Goal: Task Accomplishment & Management: Use online tool/utility

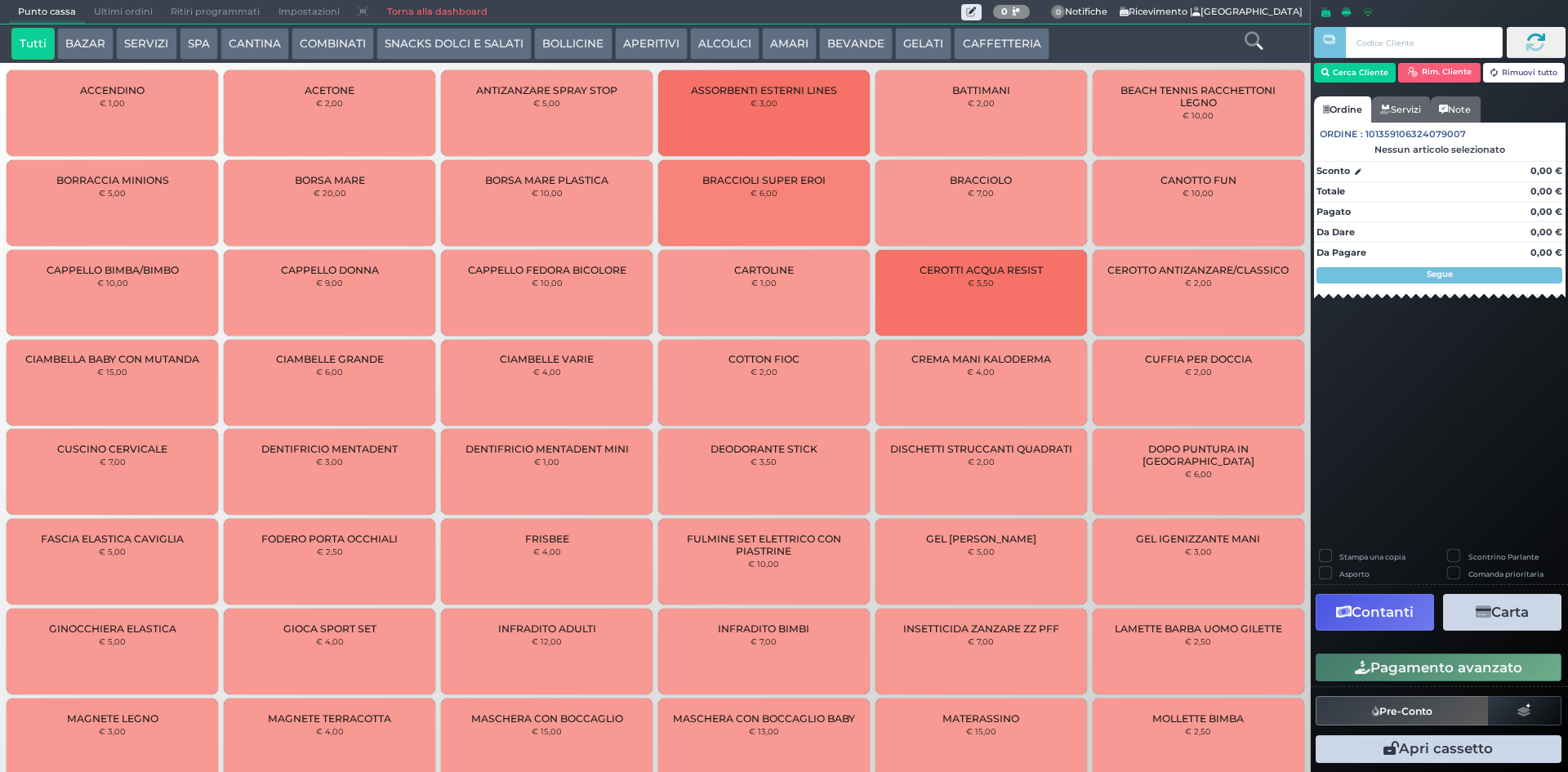
click at [856, 47] on button "BEVANDE" at bounding box center [856, 44] width 73 height 33
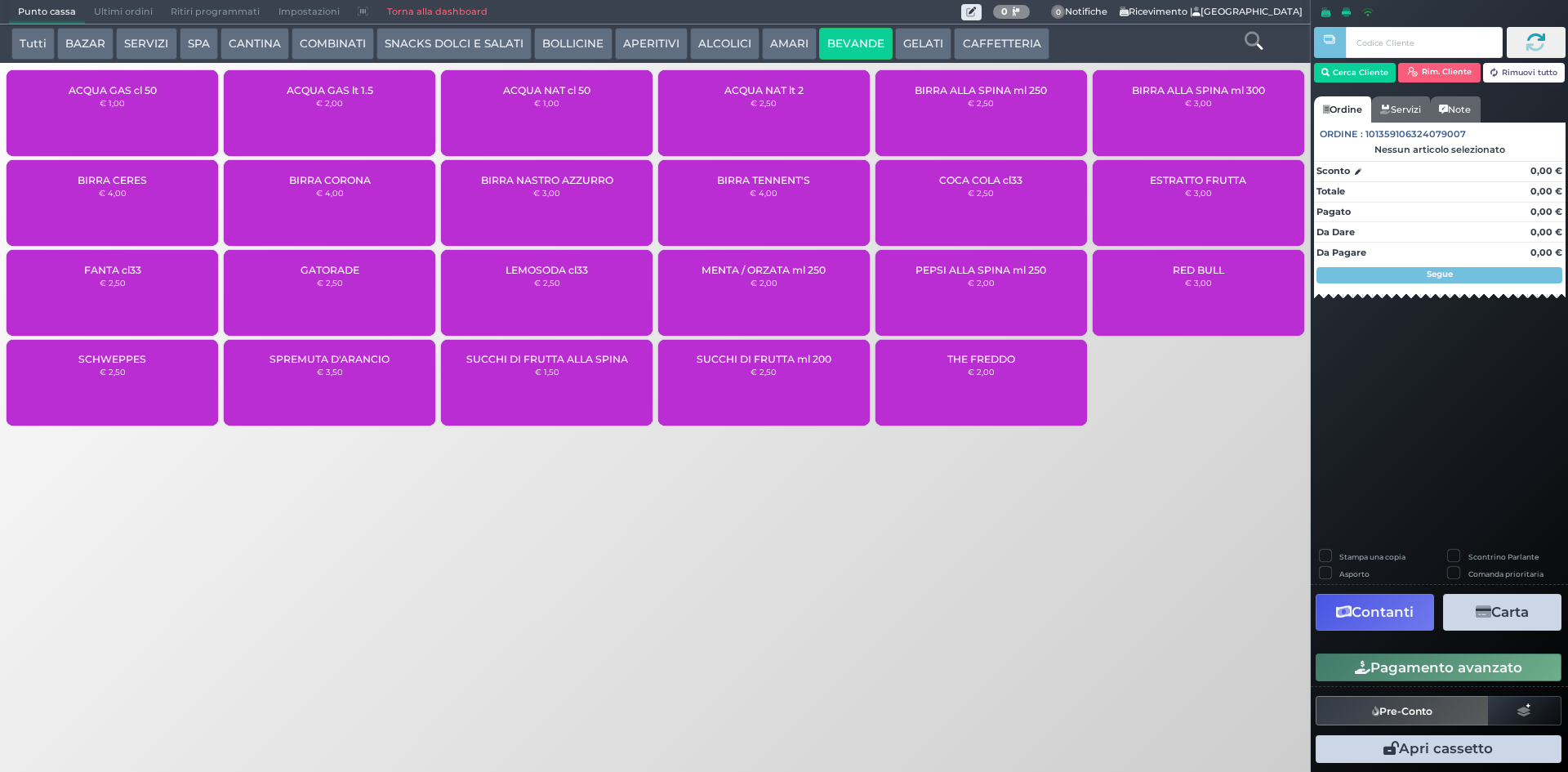
click at [536, 113] on div "ACQUA NAT cl 50 € 1,00" at bounding box center [546, 112] width 211 height 85
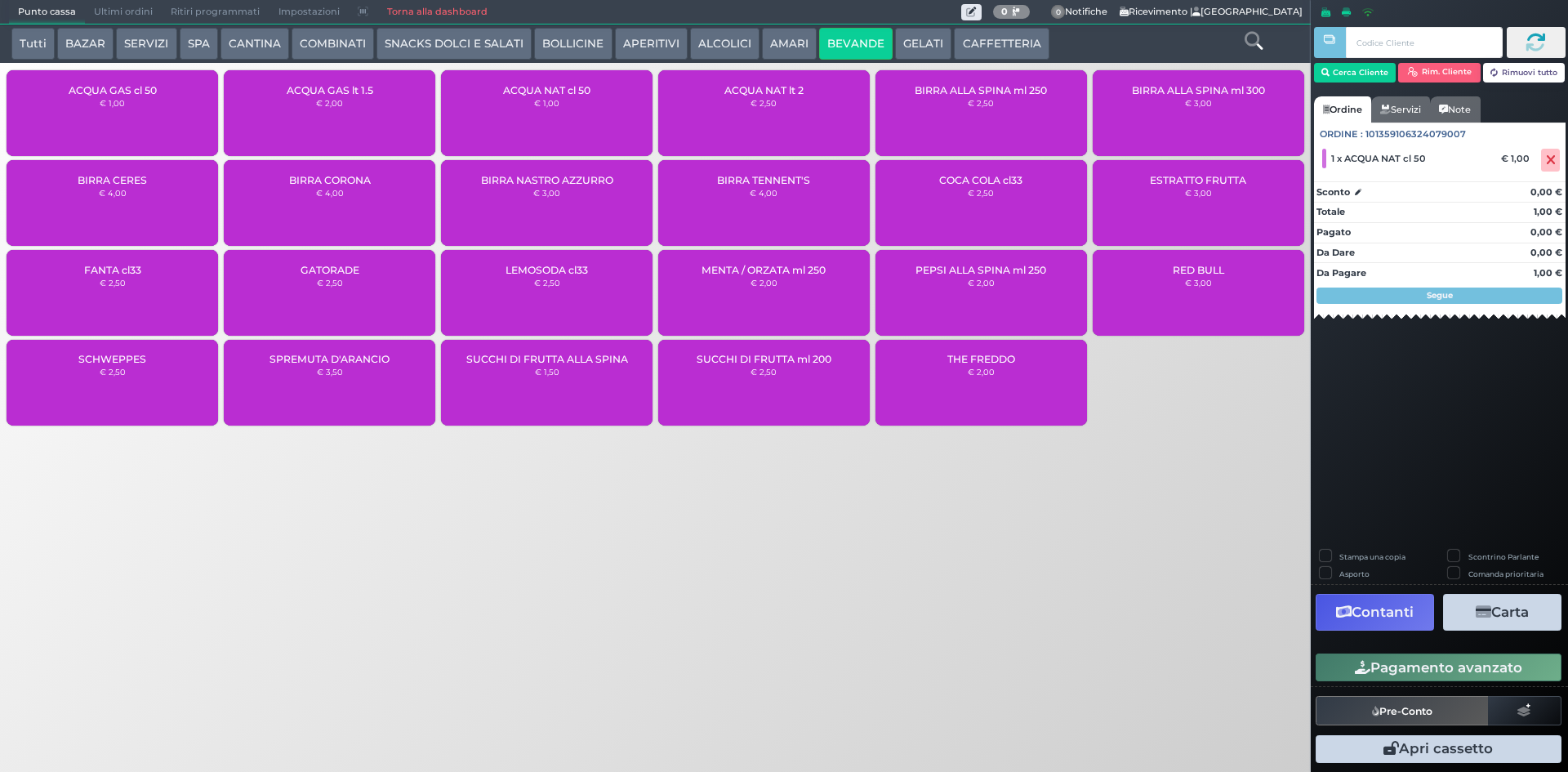
click at [1452, 656] on button "Pagamento avanzato" at bounding box center [1438, 667] width 246 height 28
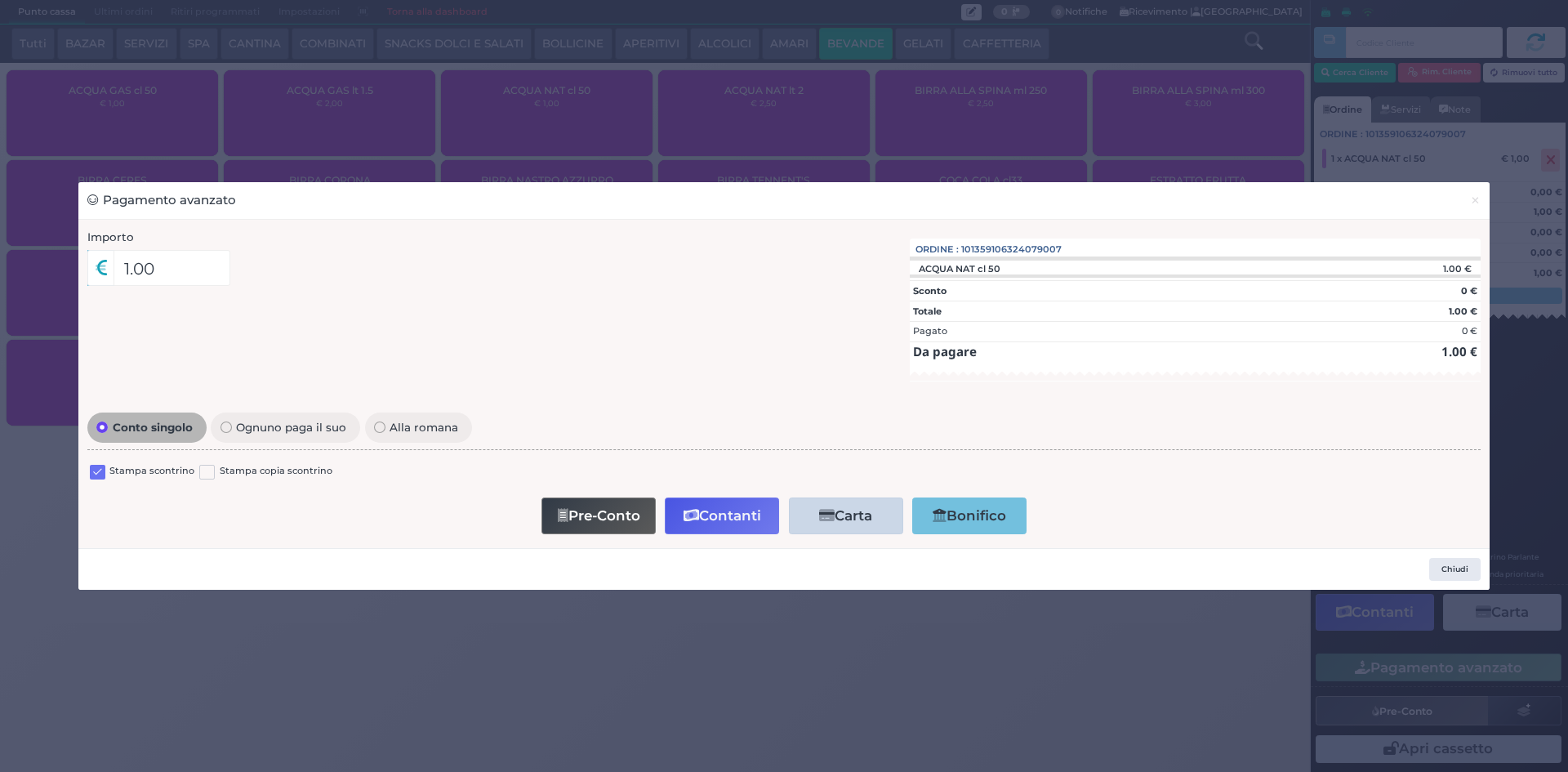
click at [107, 472] on div "Stampa scontrino" at bounding box center [141, 474] width 104 height 20
click at [106, 475] on div "Stampa scontrino" at bounding box center [141, 474] width 104 height 20
click at [102, 475] on label at bounding box center [97, 473] width 16 height 16
click at [0, 0] on input "checkbox" at bounding box center [0, 0] width 0 height 0
click at [738, 528] on button "Contanti" at bounding box center [722, 516] width 115 height 37
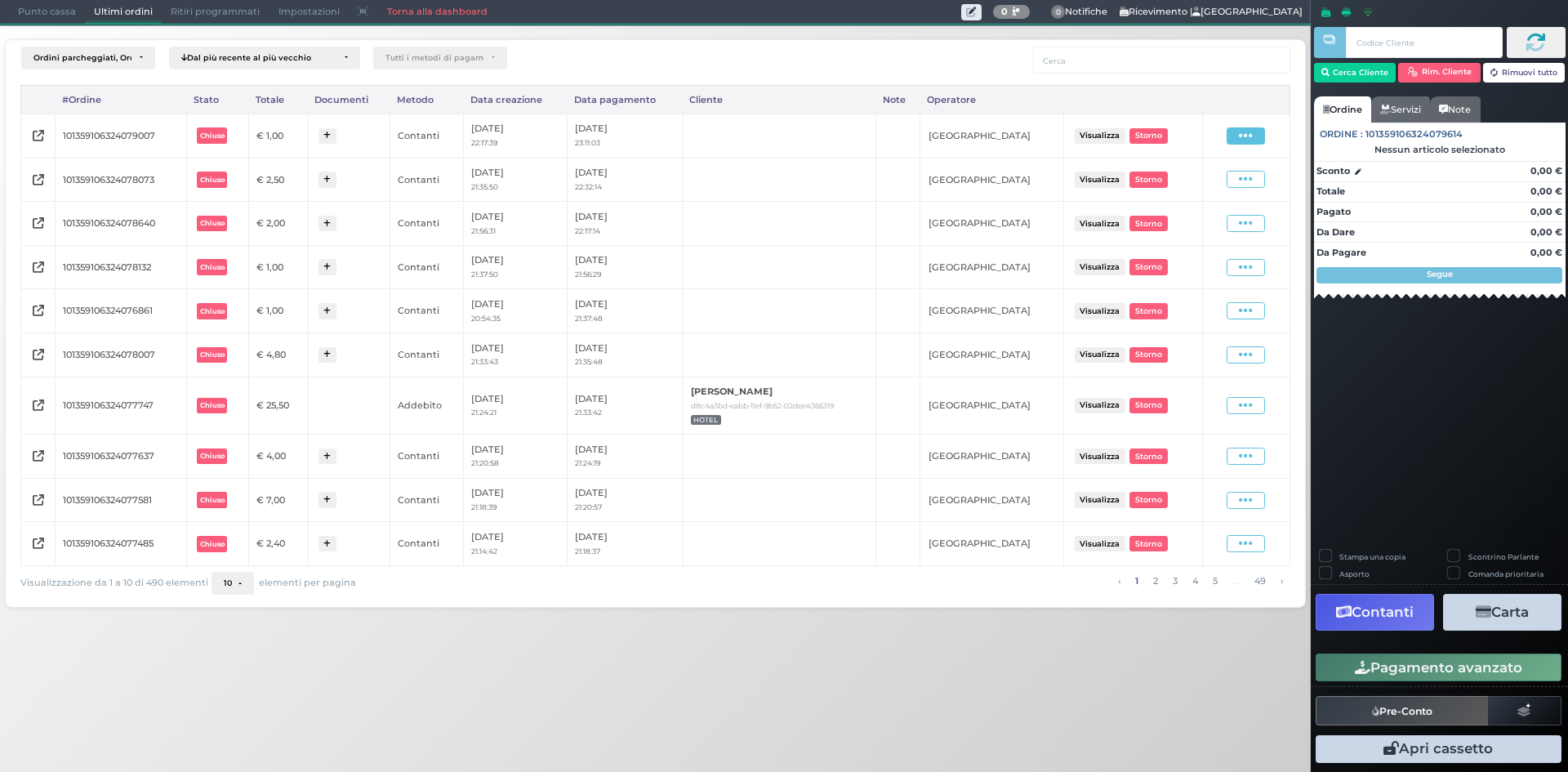
click at [1243, 141] on icon at bounding box center [1245, 136] width 14 height 16
click at [1207, 183] on span "Ristampa Pre-Conto" at bounding box center [1208, 183] width 67 height 28
click at [33, 23] on span "Punto cassa" at bounding box center [47, 12] width 76 height 23
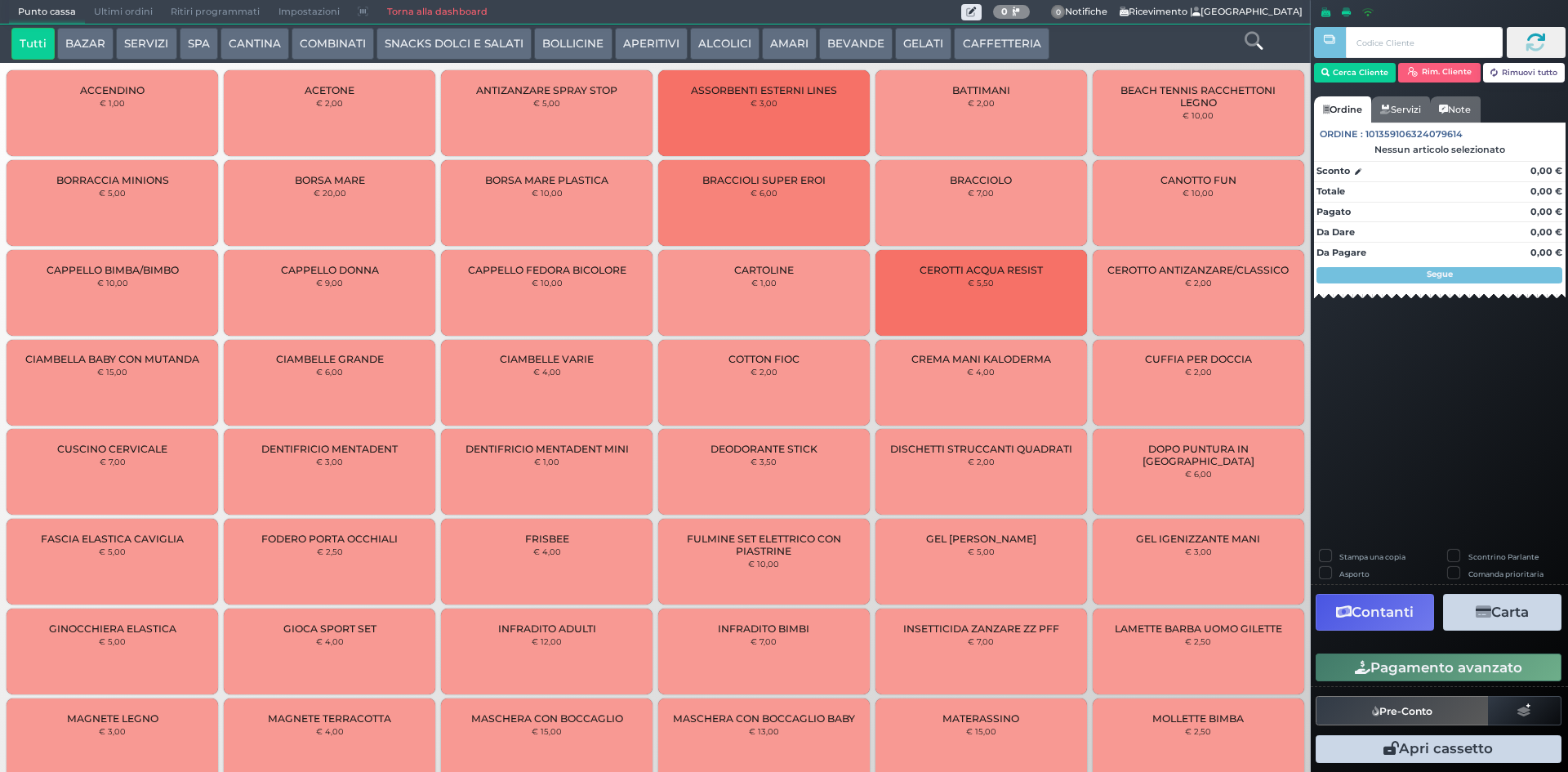
click at [47, 17] on span "Punto cassa" at bounding box center [47, 12] width 76 height 23
click at [845, 36] on button "BEVANDE" at bounding box center [856, 44] width 73 height 33
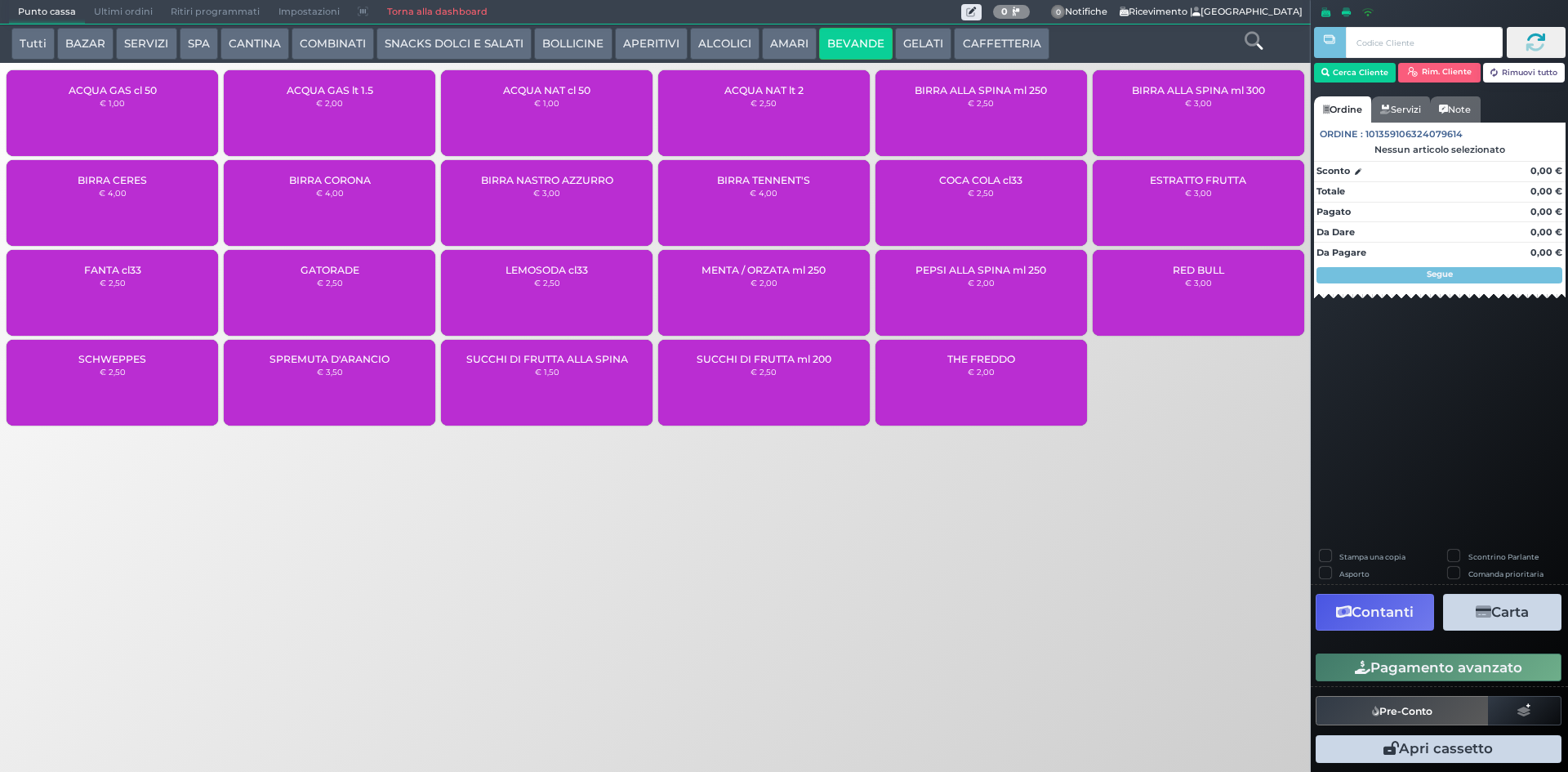
click at [538, 122] on div "ACQUA NAT cl 50 € 1,00" at bounding box center [546, 112] width 211 height 85
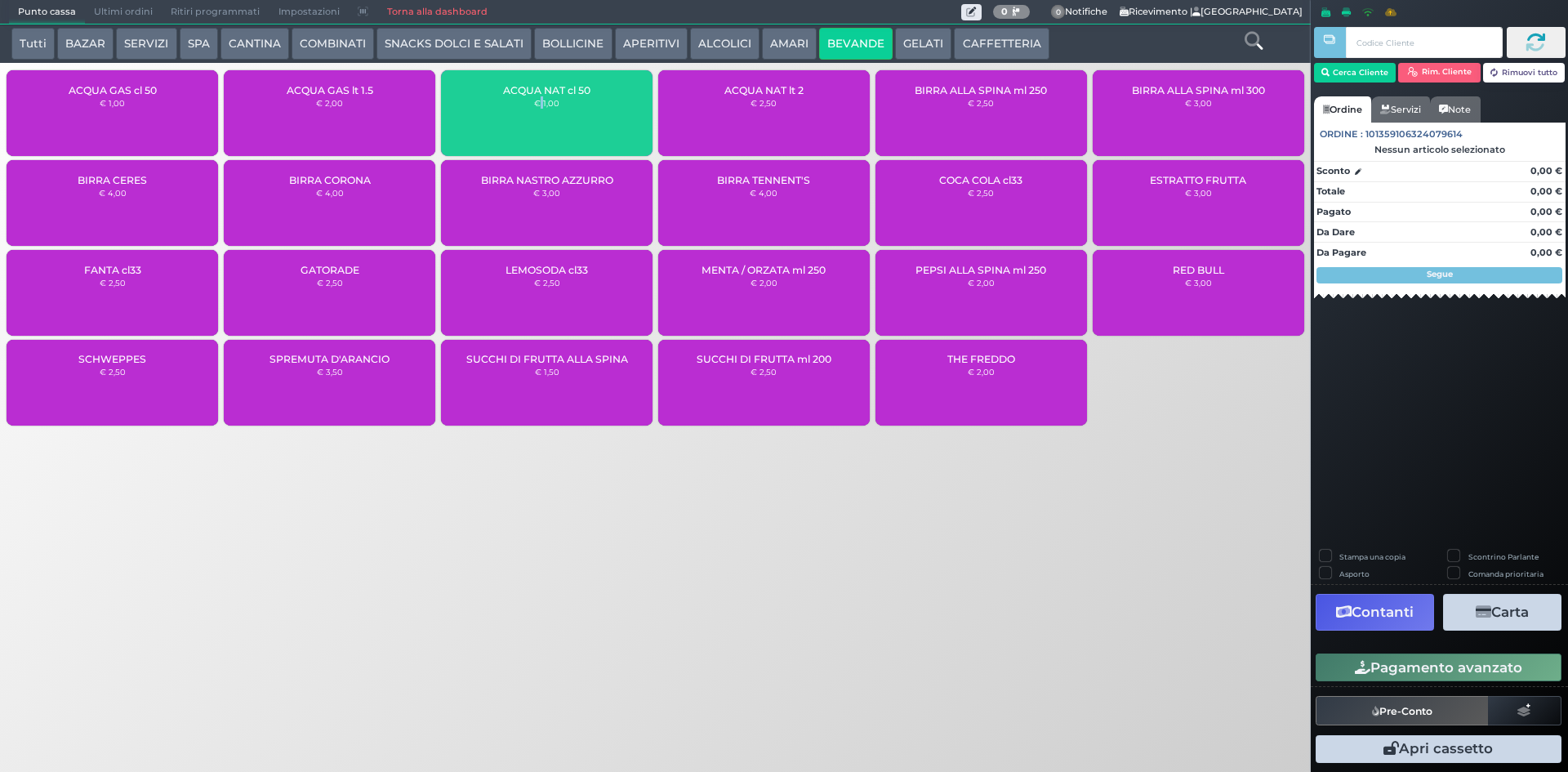
click at [538, 122] on div "ACQUA NAT cl 50 € 1,00" at bounding box center [546, 112] width 211 height 85
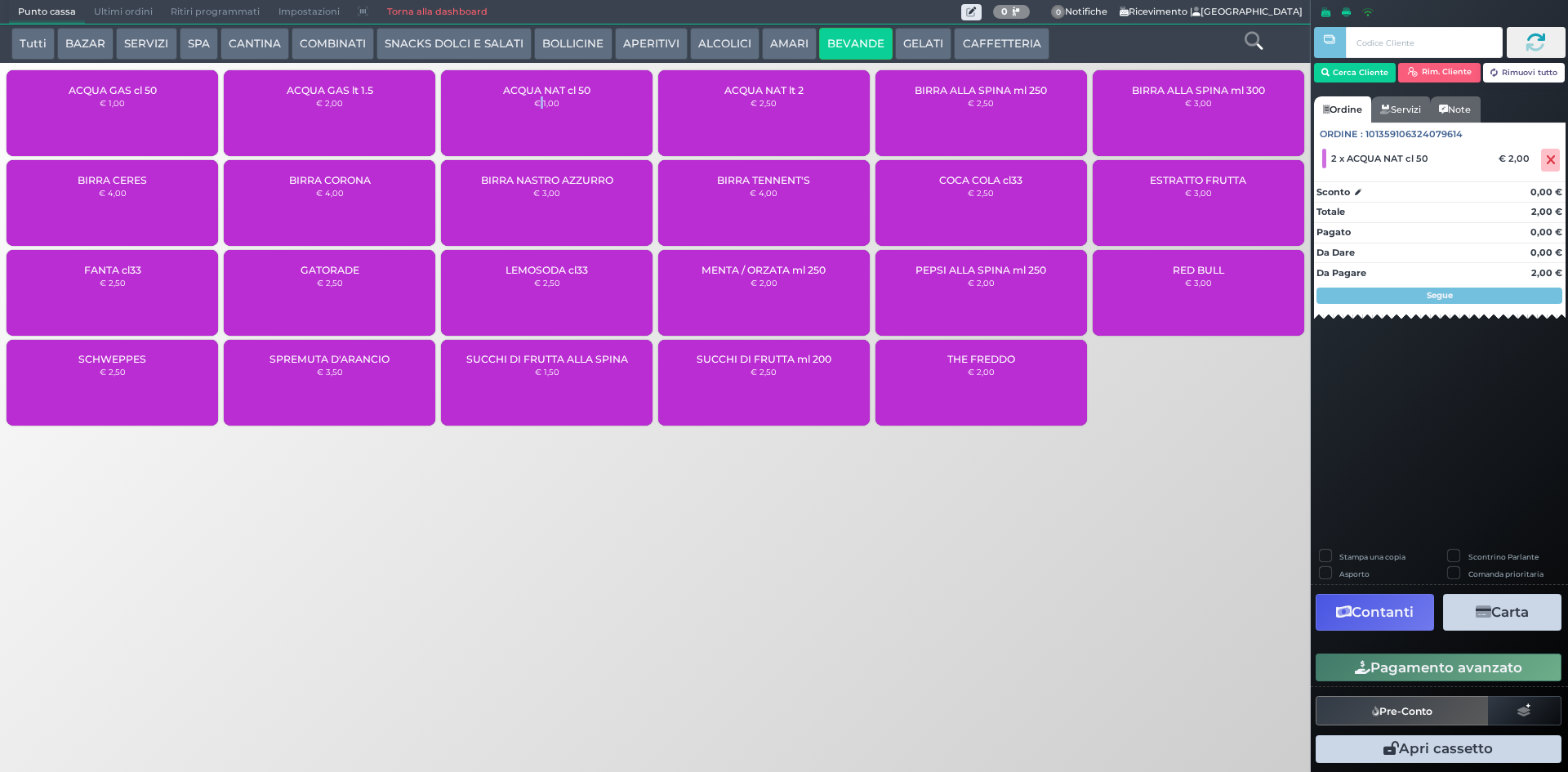
click at [1385, 662] on button "Pagamento avanzato" at bounding box center [1438, 667] width 246 height 28
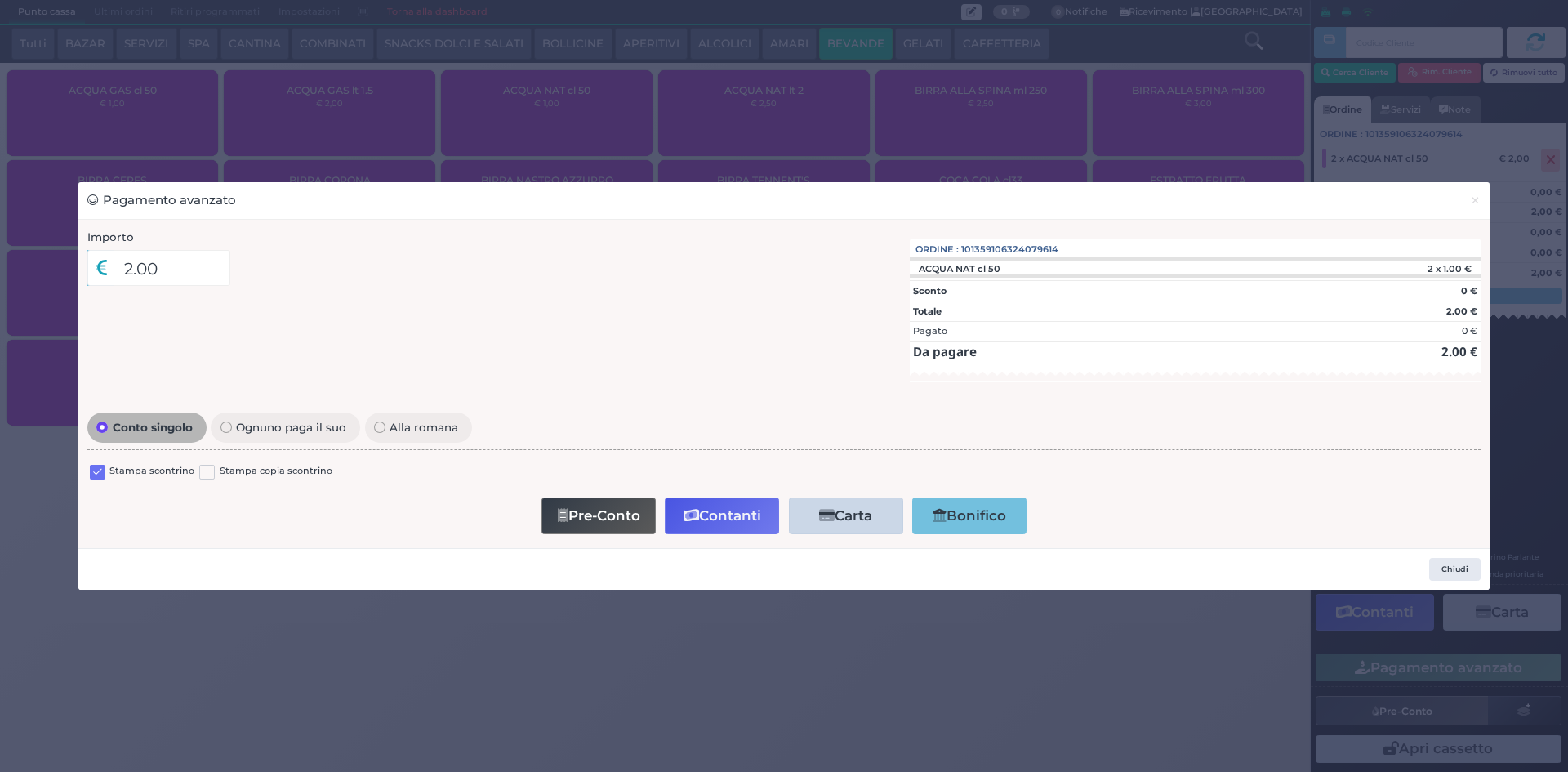
click at [99, 468] on label at bounding box center [97, 473] width 16 height 16
click at [0, 0] on input "checkbox" at bounding box center [0, 0] width 0 height 0
click at [629, 513] on button "Pre-Conto" at bounding box center [599, 516] width 115 height 37
click at [1477, 195] on span "×" at bounding box center [1475, 200] width 10 height 18
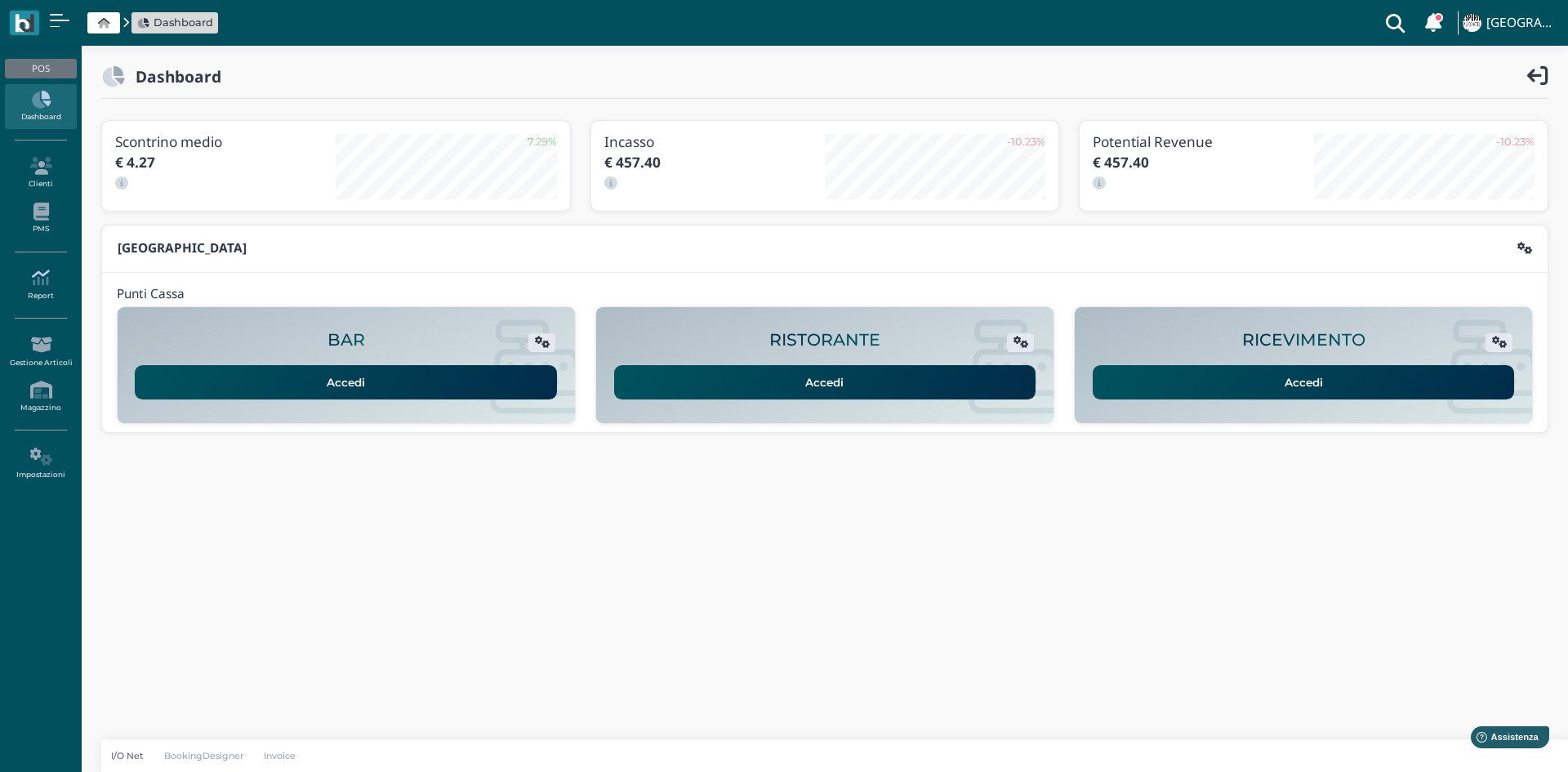
click at [21, 280] on icon at bounding box center [41, 277] width 71 height 18
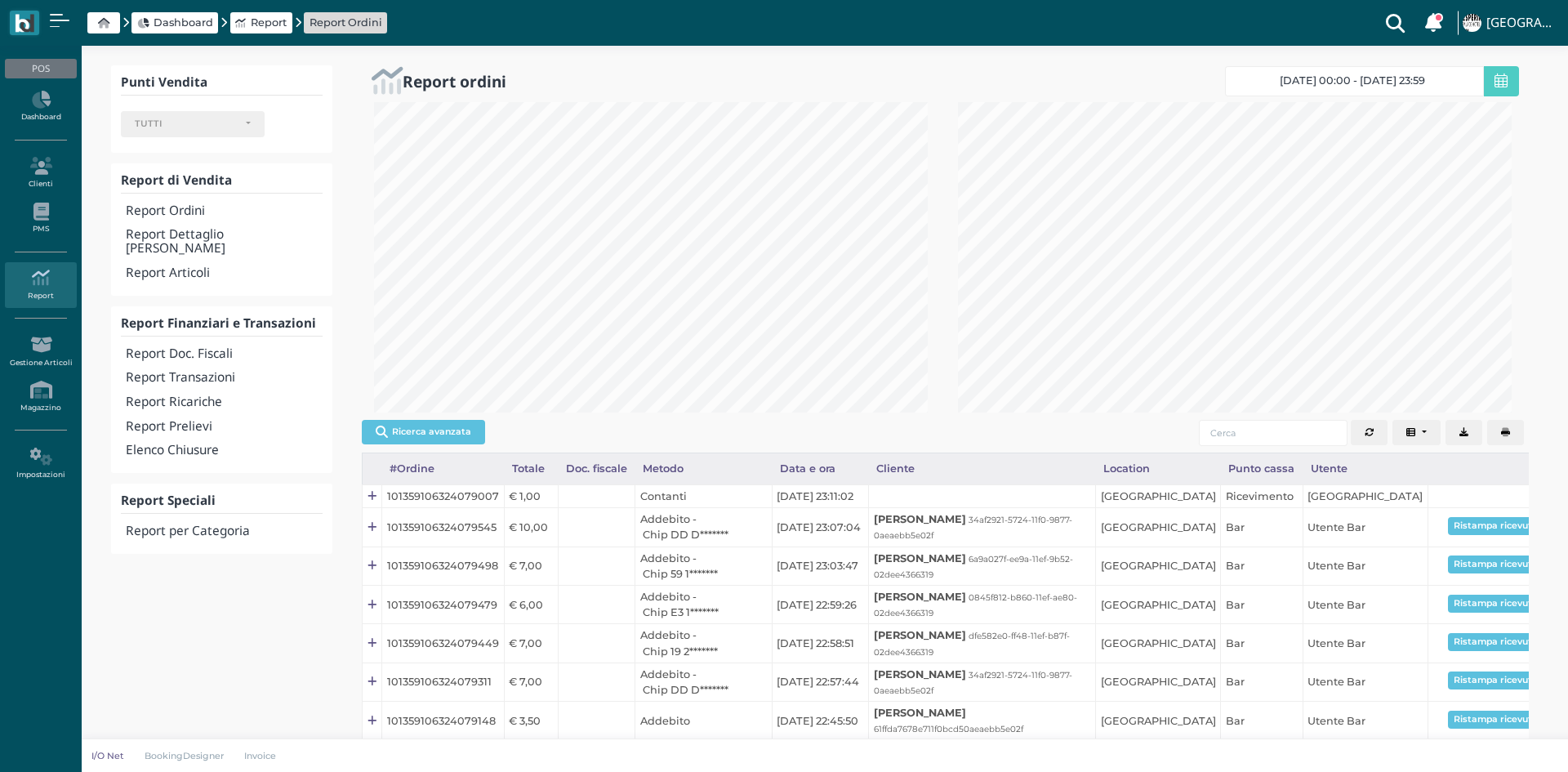
select select
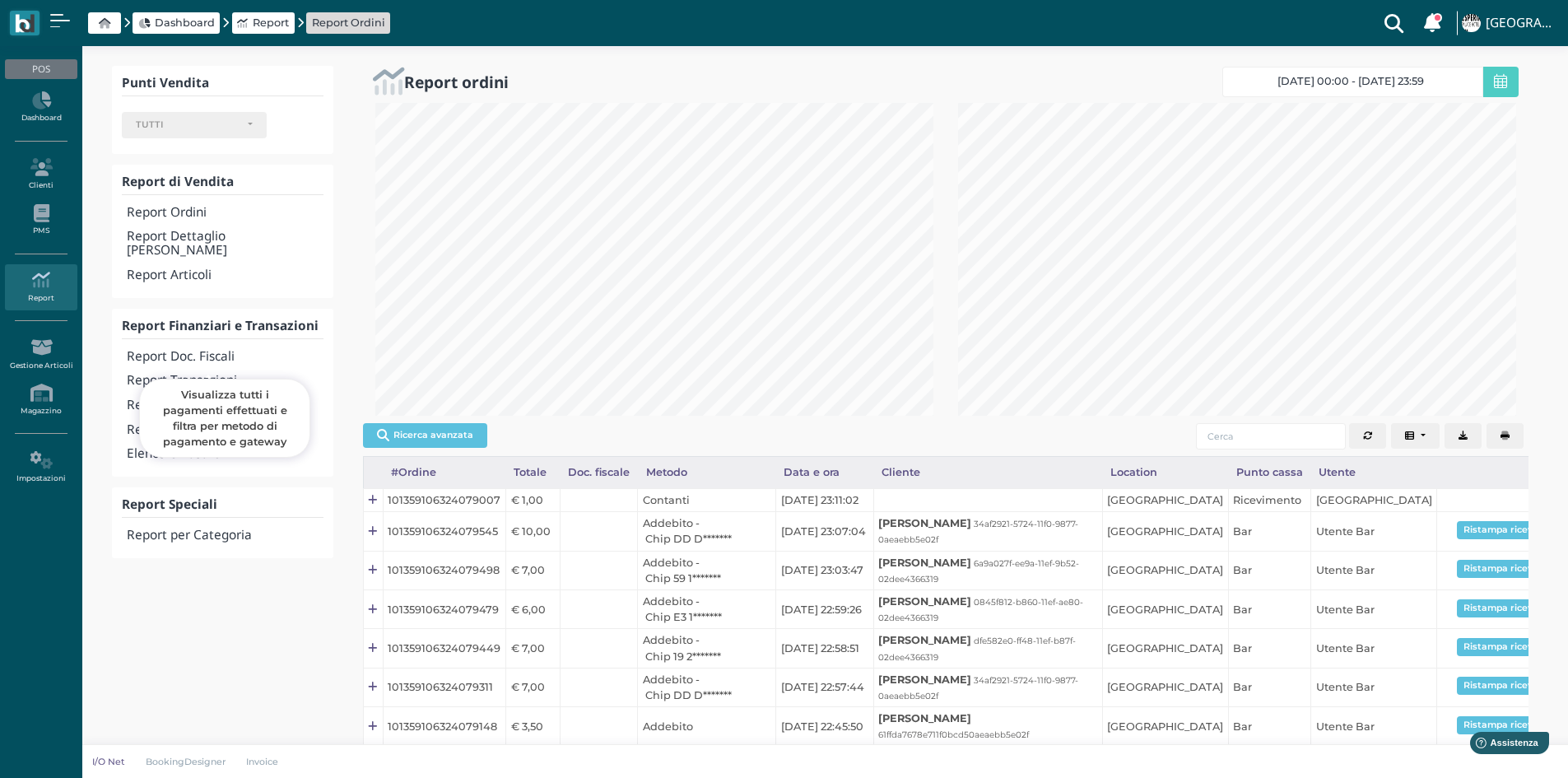
click at [178, 374] on h4 "Report Transazioni" at bounding box center [224, 381] width 196 height 14
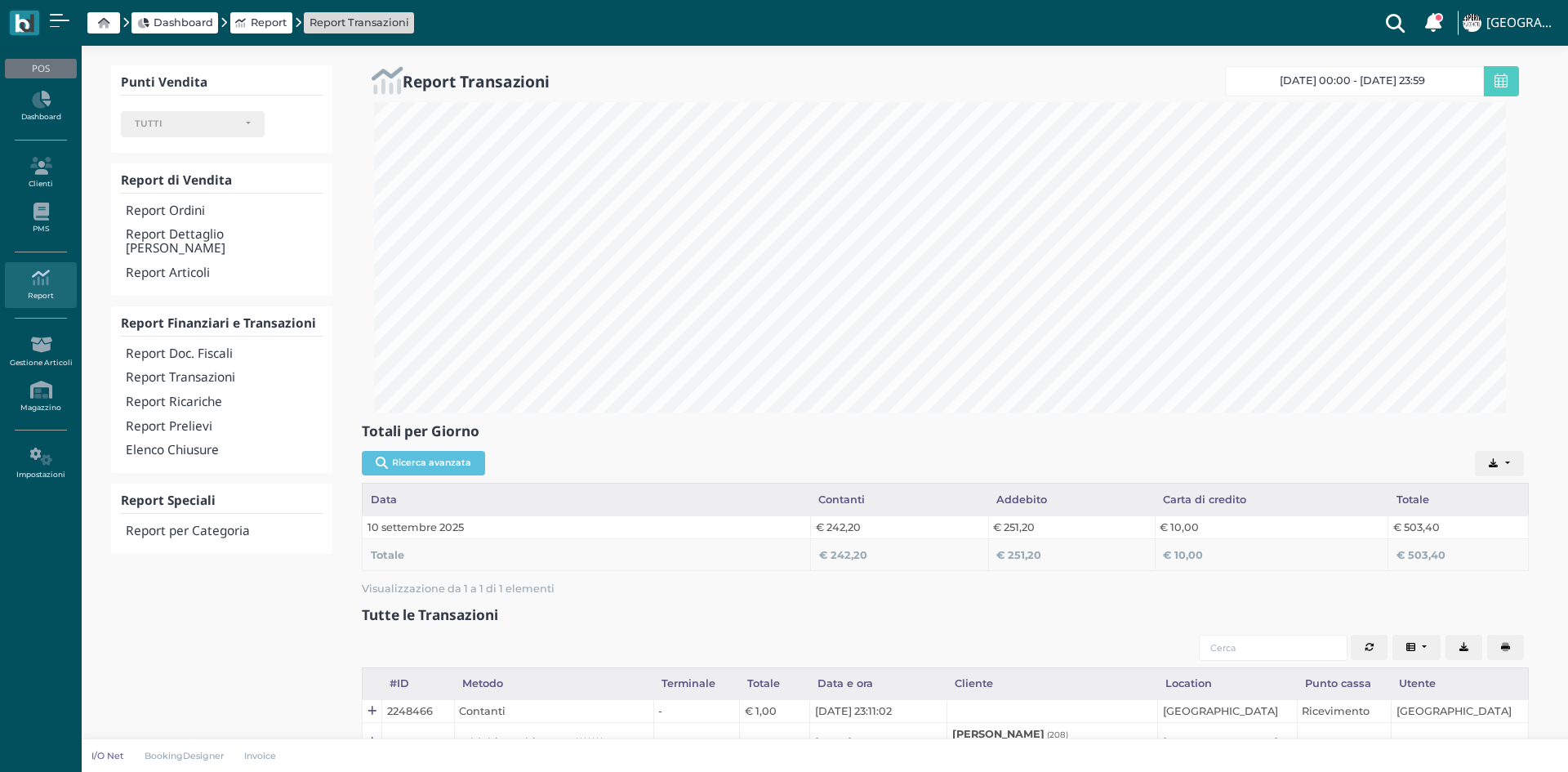
select select
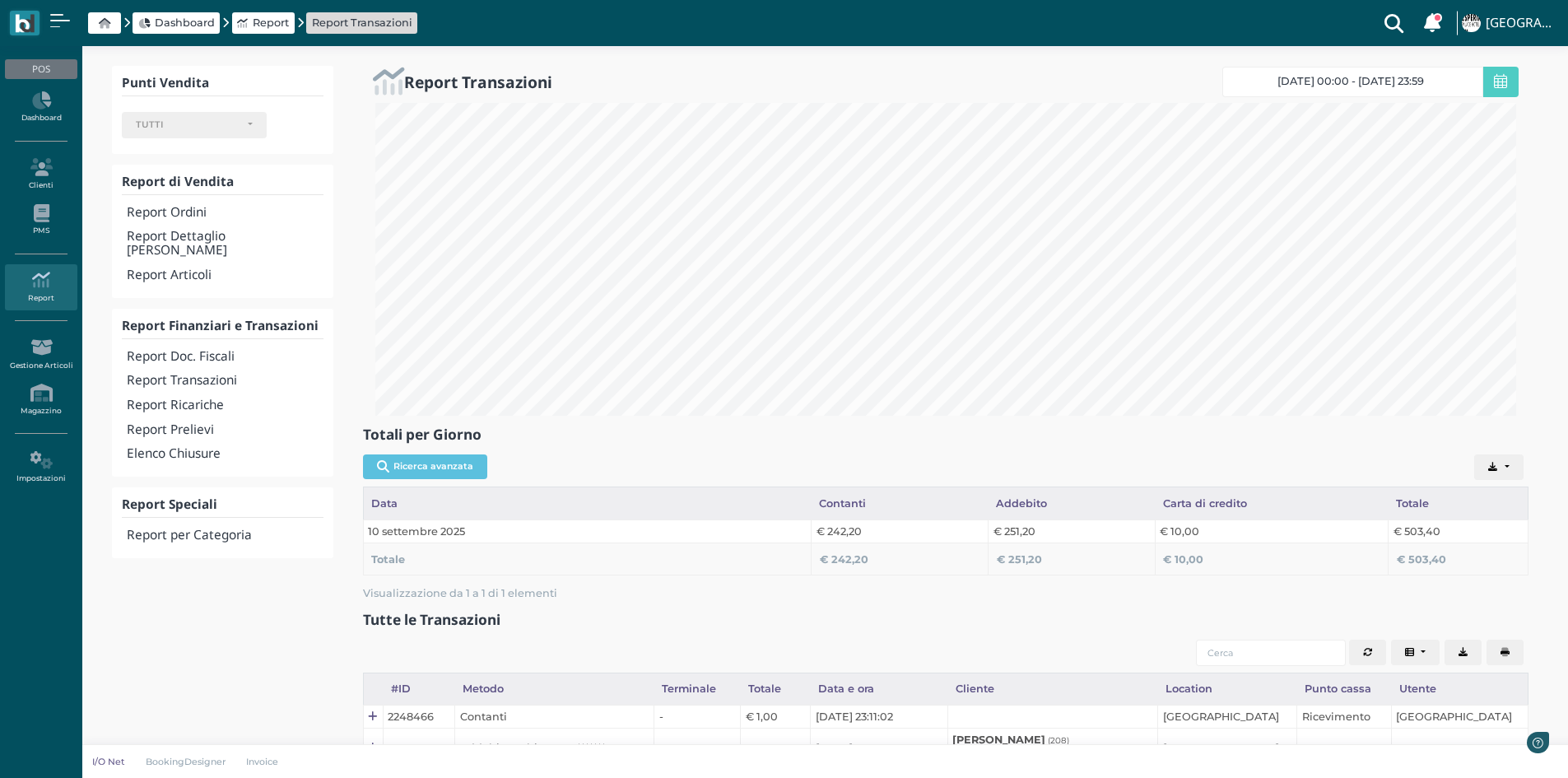
scroll to position [313, 1166]
click at [211, 349] on h4 "Report Doc. Fiscali" at bounding box center [224, 356] width 196 height 14
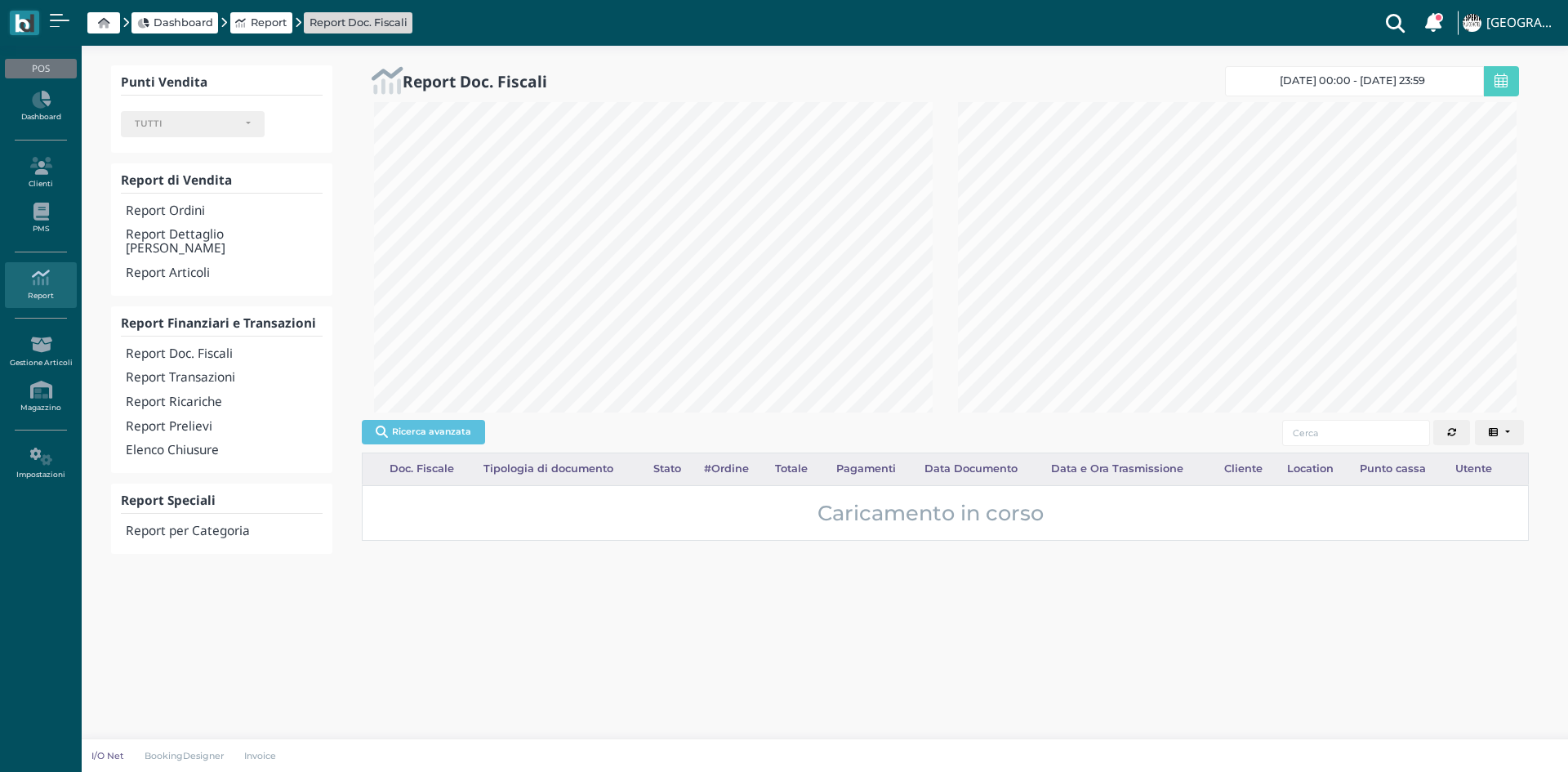
select select
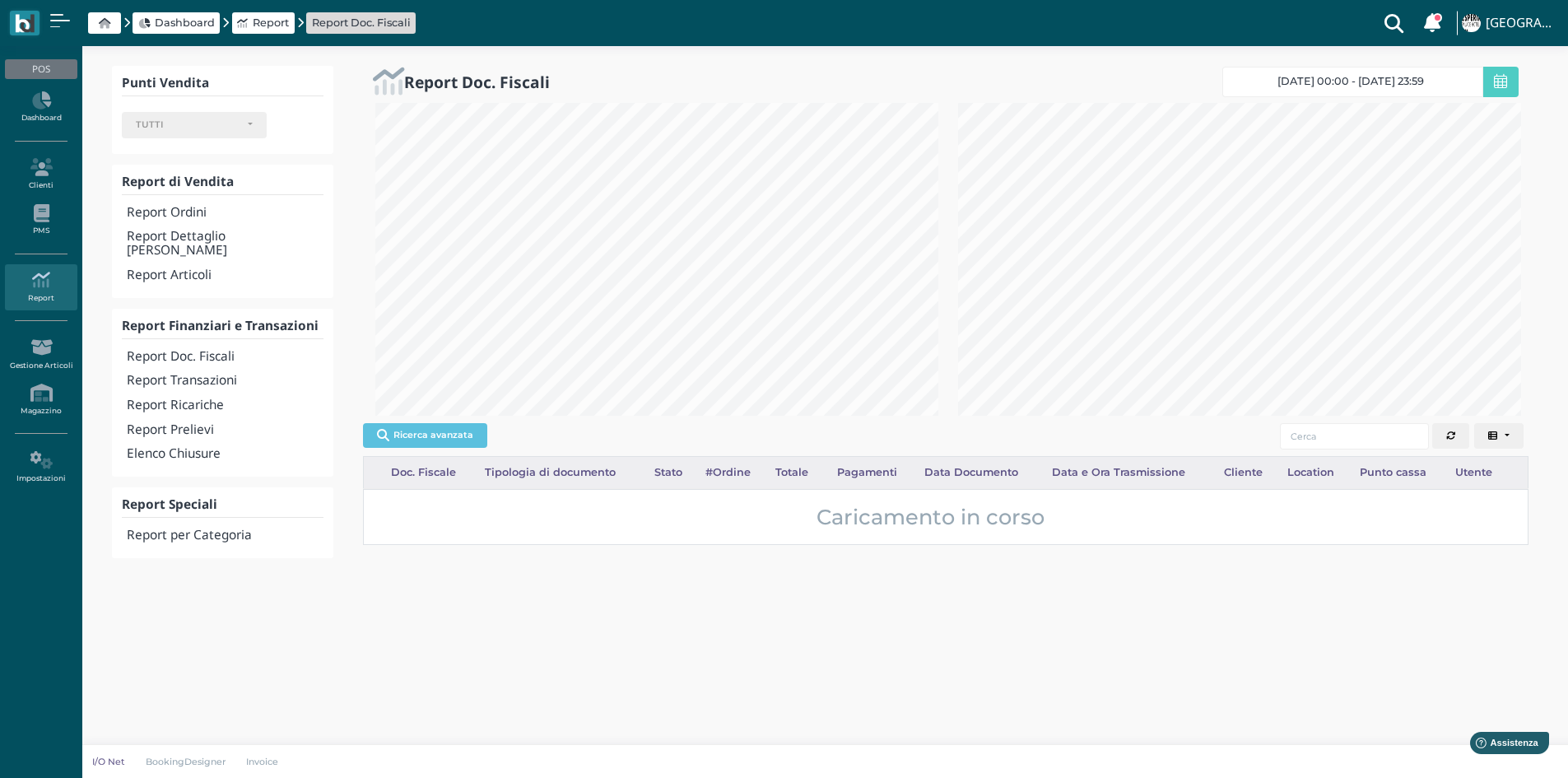
scroll to position [822688, 822328]
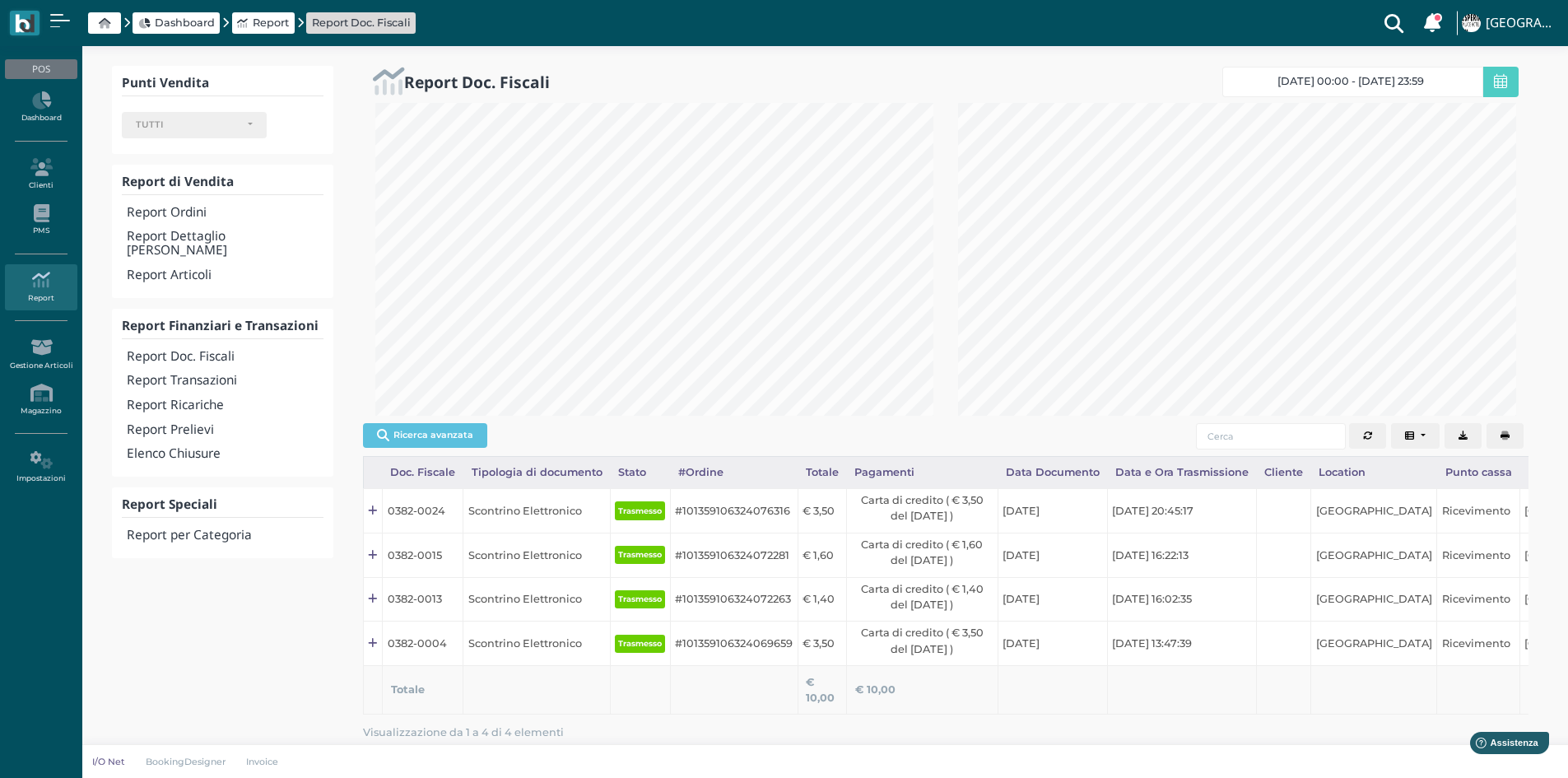
click at [1505, 437] on icon "button" at bounding box center [1505, 436] width 9 height 9
click at [180, 447] on h4 "Elenco Chiusure" at bounding box center [224, 454] width 196 height 14
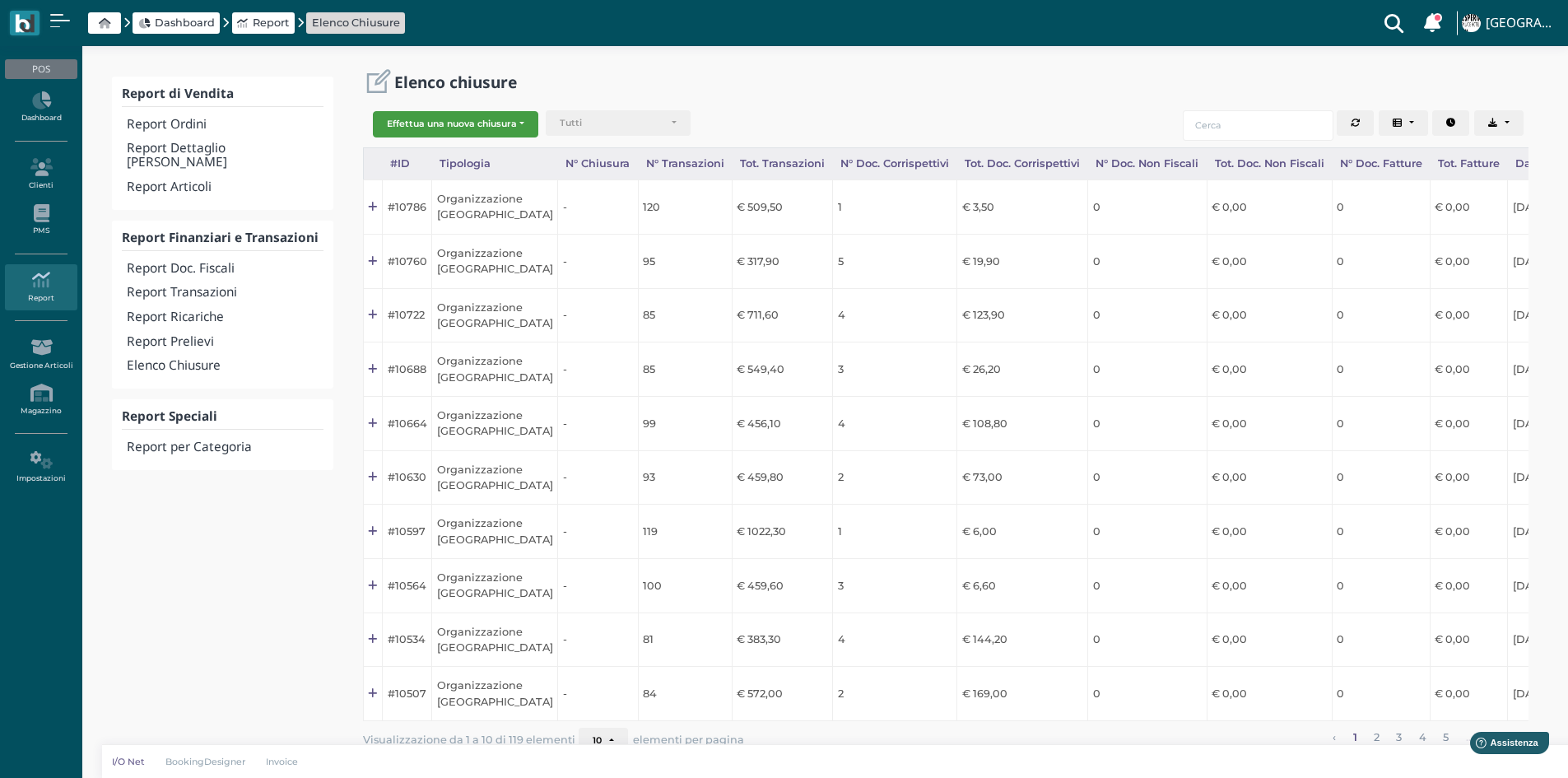
click at [452, 130] on button "Effettua una nuova chiusura" at bounding box center [455, 124] width 165 height 26
drag, startPoint x: 447, startPoint y: 219, endPoint x: 678, endPoint y: 63, distance: 278.7
click at [678, 63] on div "Report di Vendita Report Ordini Report Dettaglio Ordini Report Articoli Report …" at bounding box center [825, 424] width 1485 height 757
click at [680, 66] on div "Elenco chiusure" at bounding box center [946, 82] width 1166 height 31
click at [462, 116] on button "Effettua una nuova chiusura" at bounding box center [455, 124] width 165 height 26
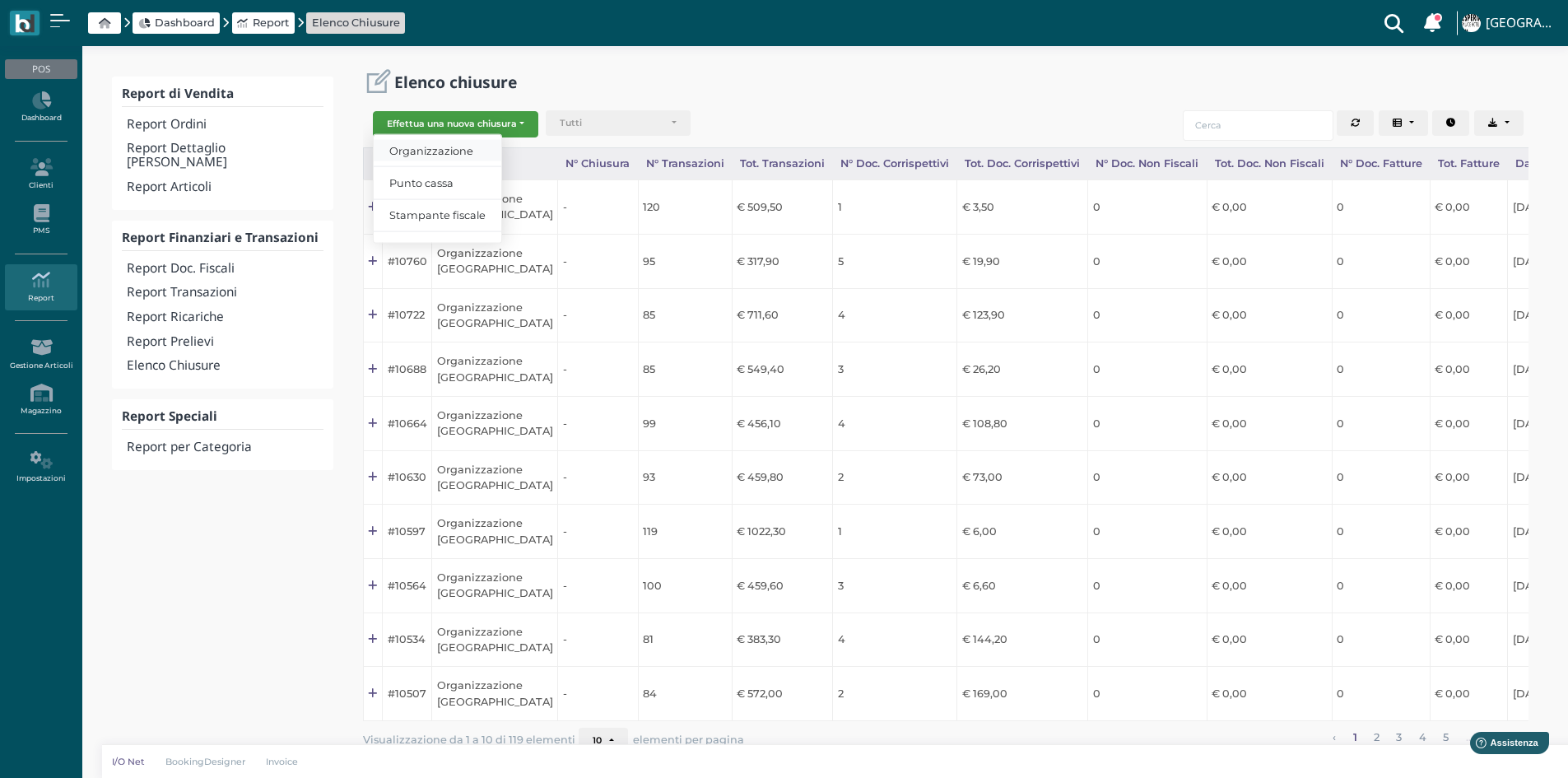
click at [456, 144] on span "Organizzazione" at bounding box center [437, 150] width 128 height 22
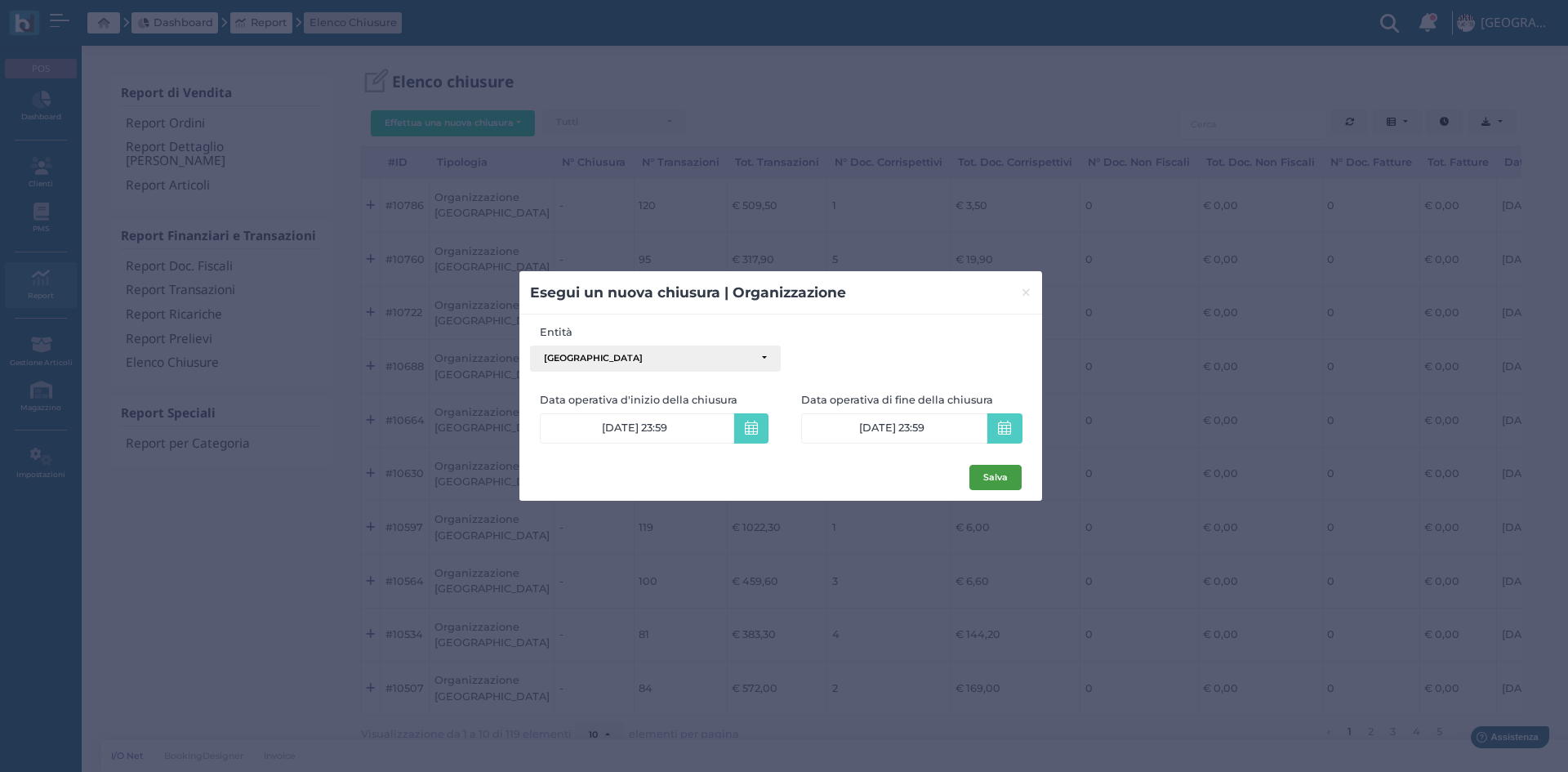
click at [983, 469] on button "Salva" at bounding box center [995, 478] width 53 height 26
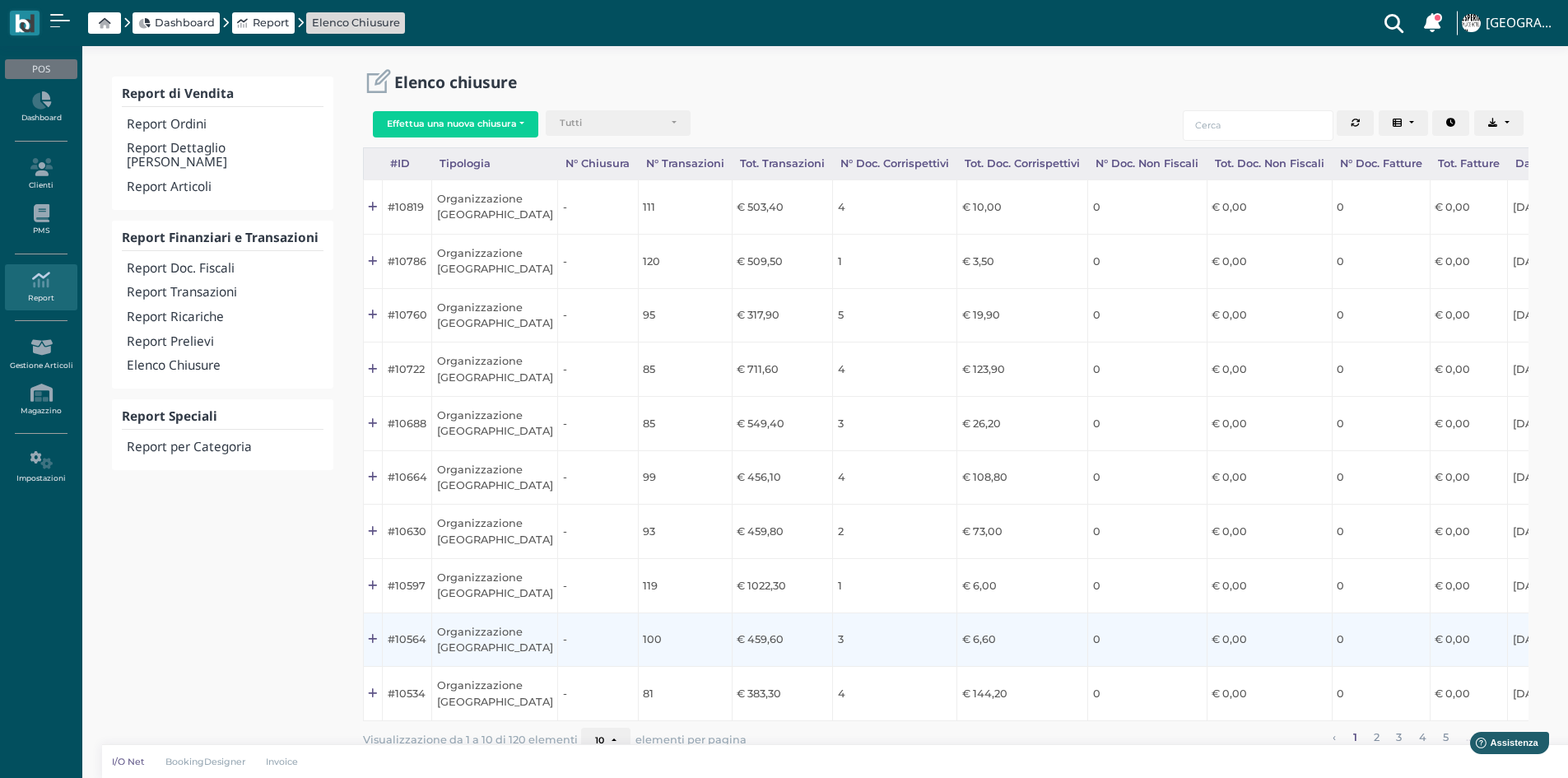
scroll to position [0, 164]
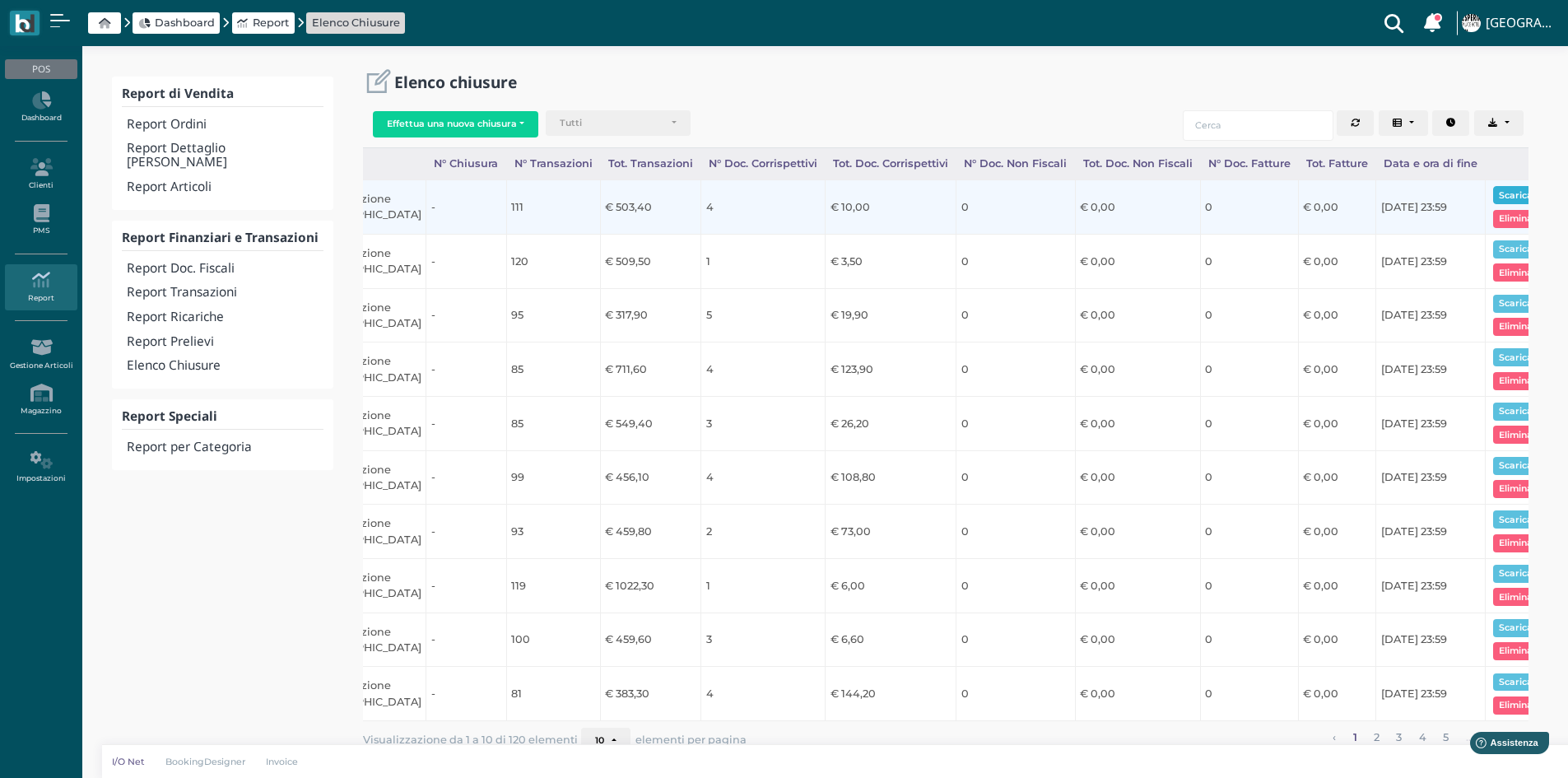
click at [1492, 193] on button "Scarica pdf" at bounding box center [1524, 195] width 63 height 18
click at [1492, 188] on button "Scarica pdf" at bounding box center [1524, 195] width 63 height 18
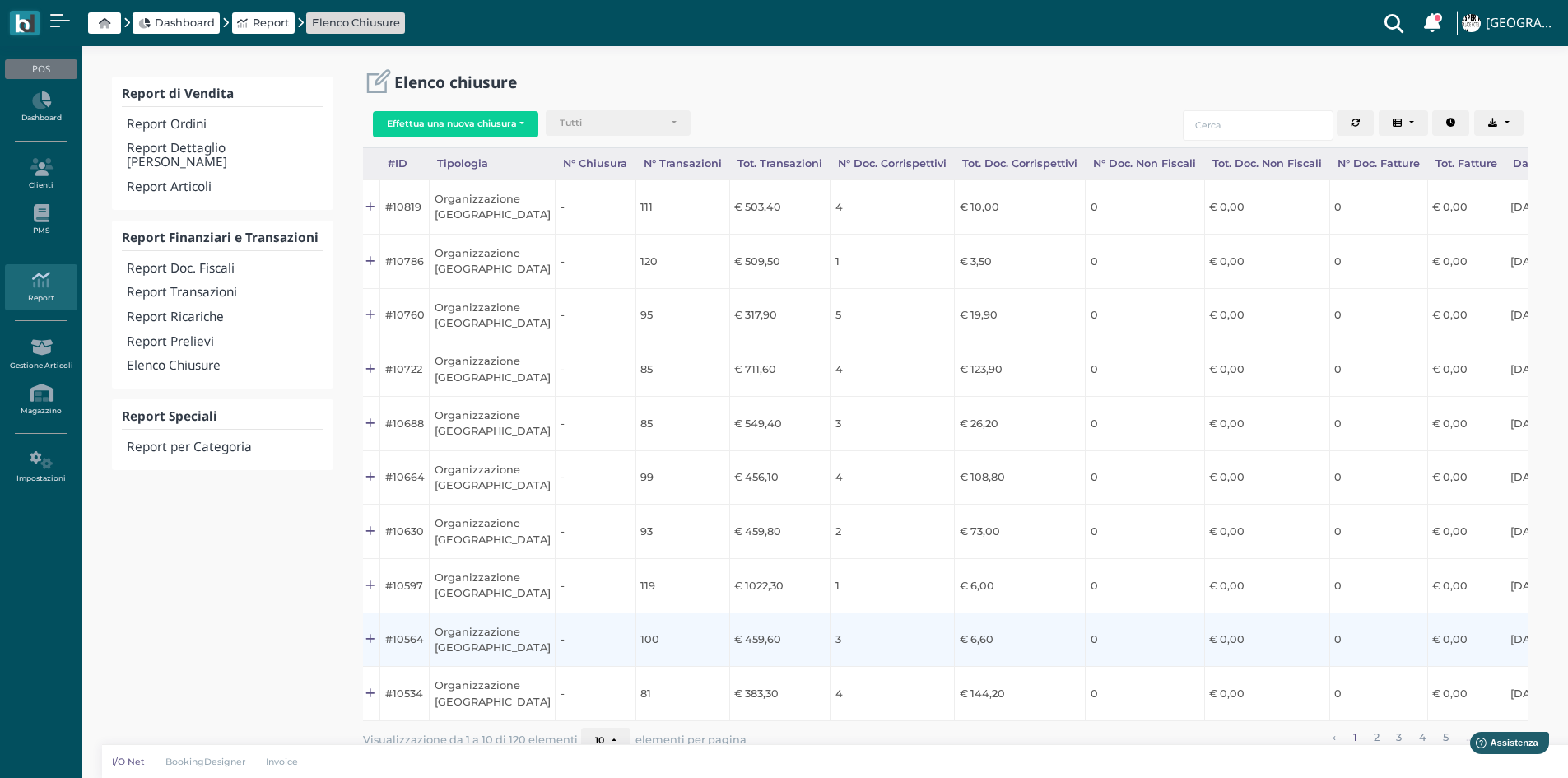
scroll to position [0, 0]
